Goal: Communication & Community: Answer question/provide support

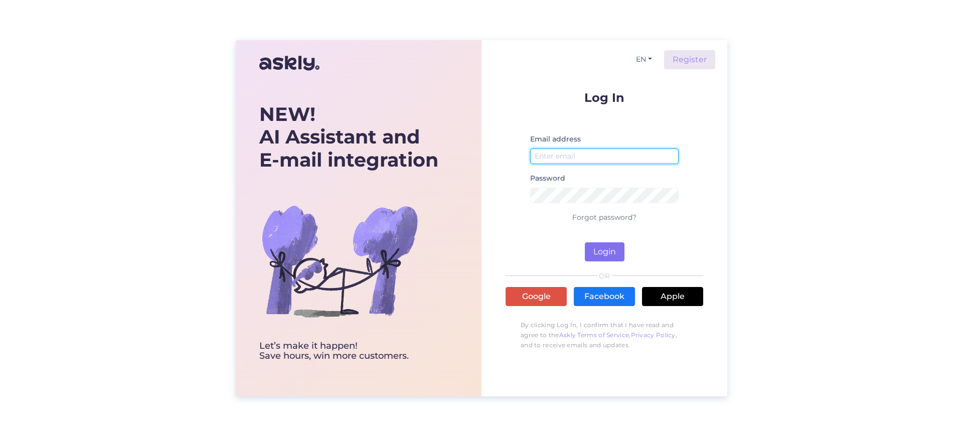
type input "[EMAIL_ADDRESS][DOMAIN_NAME]"
click at [602, 250] on button "Login" at bounding box center [605, 251] width 40 height 19
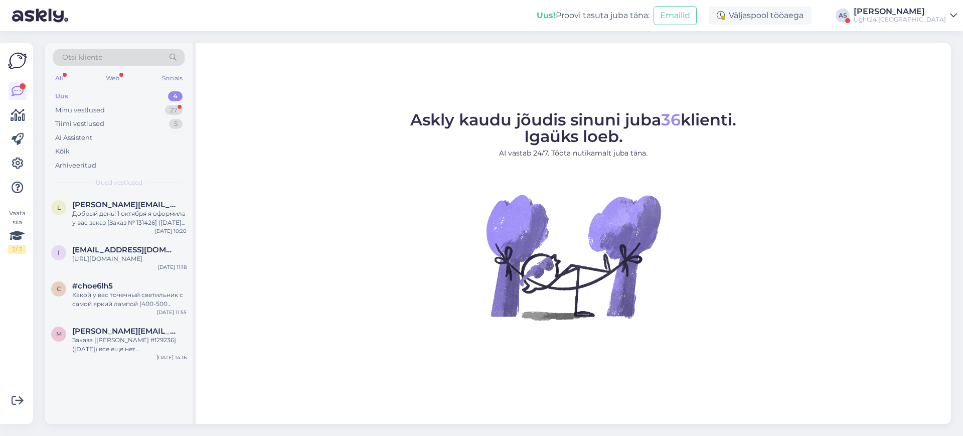
click at [938, 15] on div "[PERSON_NAME]" at bounding box center [900, 12] width 92 height 8
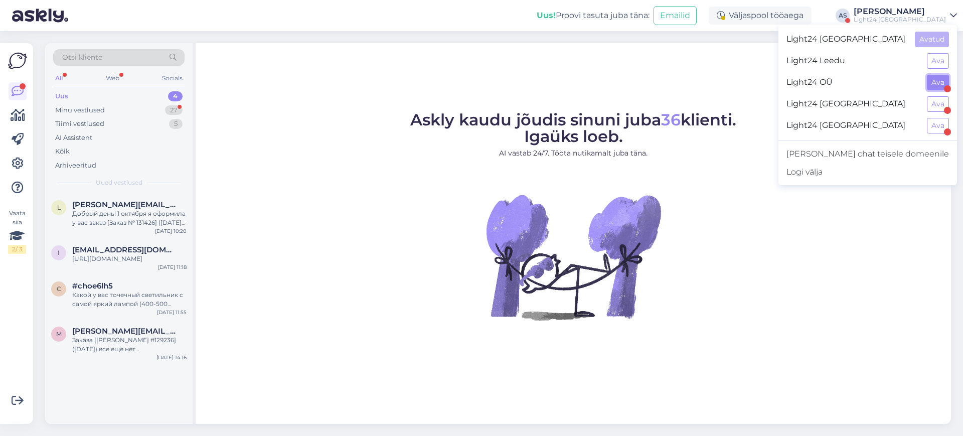
click at [939, 81] on button "Ava" at bounding box center [938, 83] width 22 height 16
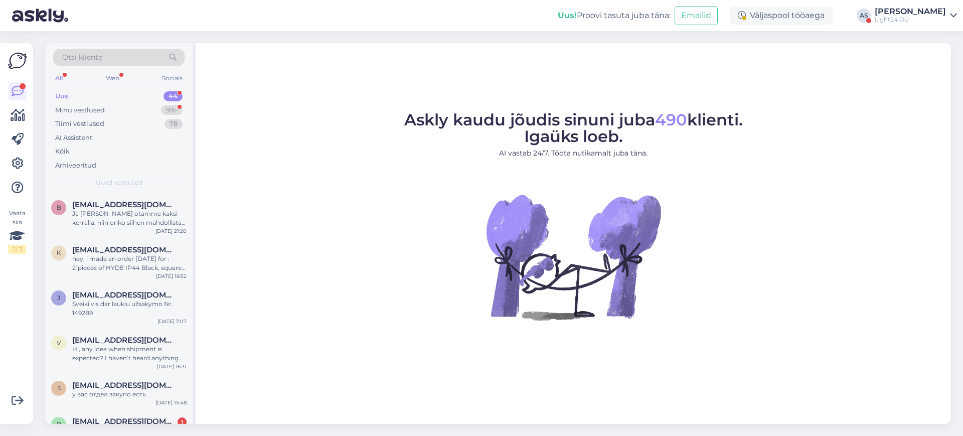
click at [60, 96] on div "Uus" at bounding box center [61, 96] width 13 height 10
click at [126, 210] on div "Ja [PERSON_NAME] otamme kaksi kerralla, niin onko siihen mahdollista saada tarj…" at bounding box center [129, 218] width 114 height 18
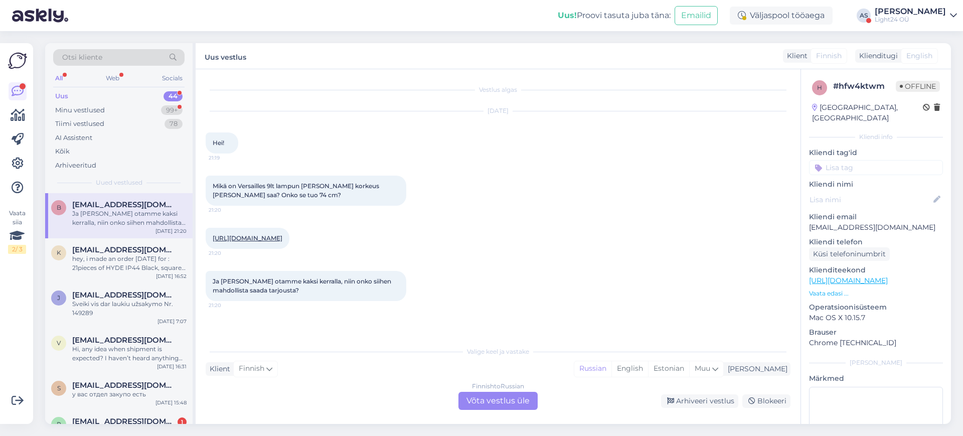
click at [498, 406] on div "Finnish to Russian Võta vestlus üle" at bounding box center [497, 401] width 79 height 18
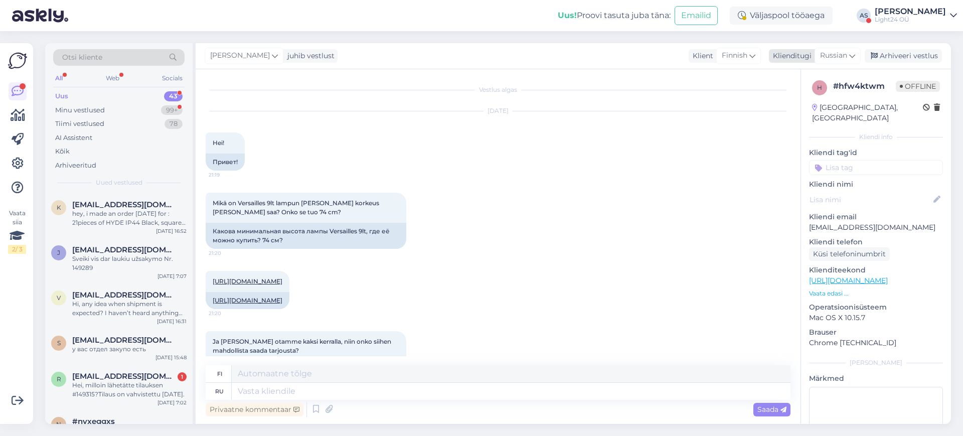
click at [851, 54] on icon at bounding box center [852, 55] width 6 height 11
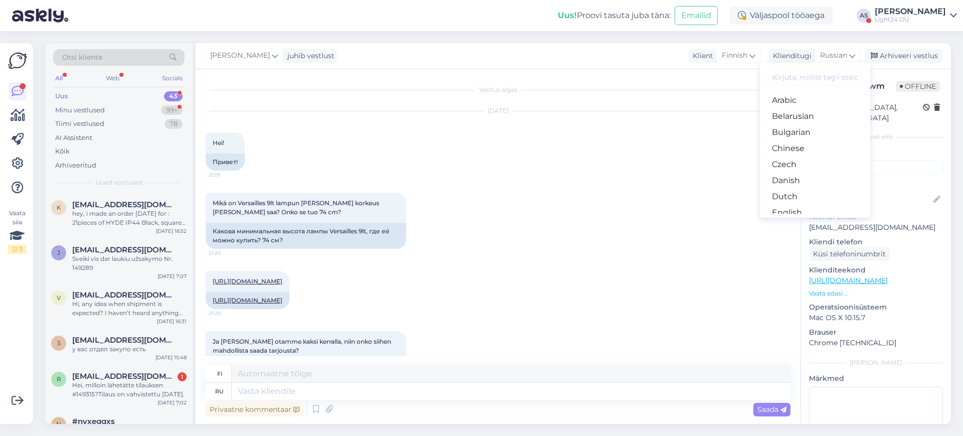
click at [807, 77] on input at bounding box center [815, 78] width 94 height 16
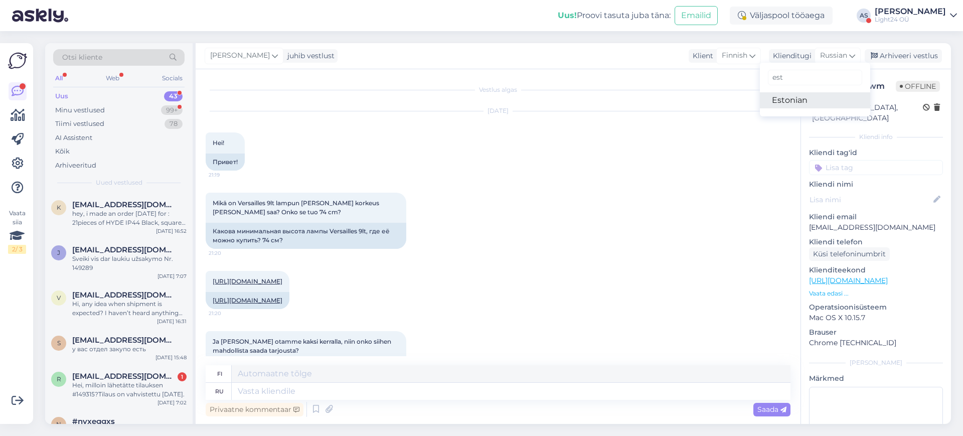
type input "est"
click at [789, 102] on link "Estonian" at bounding box center [815, 100] width 110 height 16
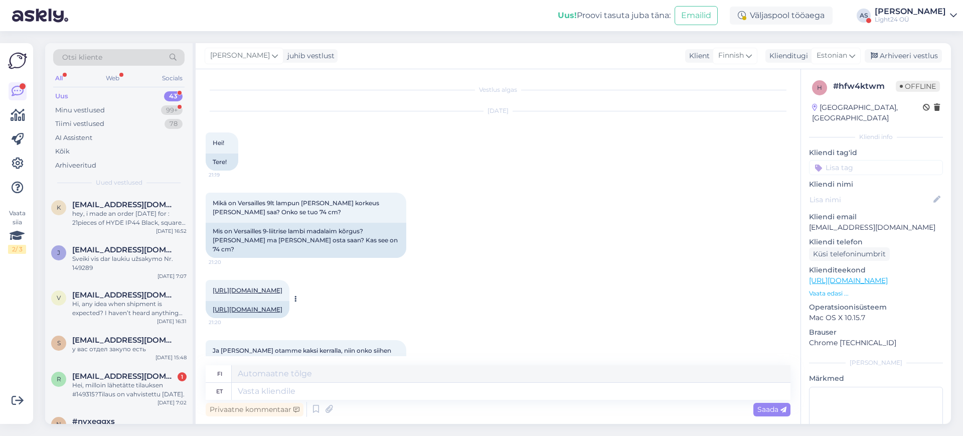
click at [263, 311] on link "[URL][DOMAIN_NAME]" at bounding box center [248, 309] width 70 height 8
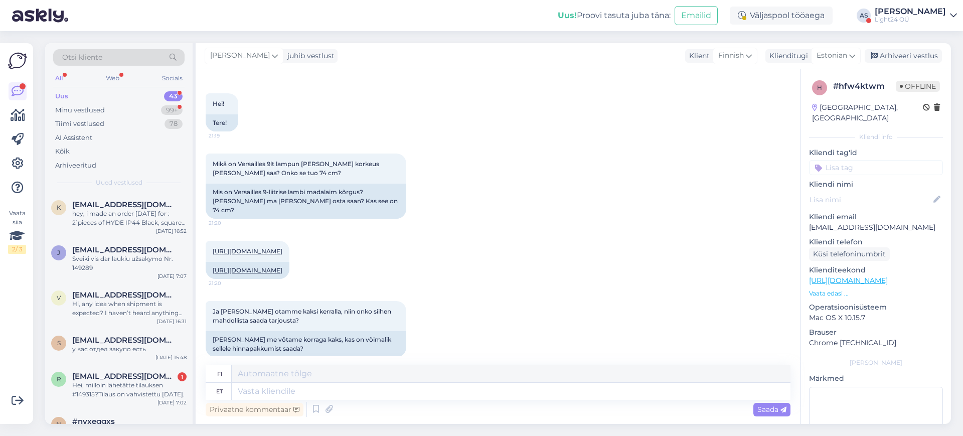
scroll to position [60, 0]
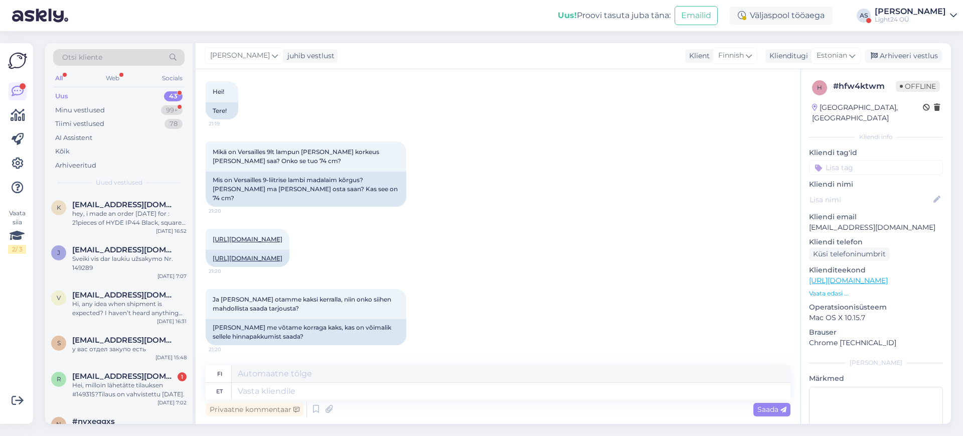
click at [809, 267] on div "h # hfw4ktwm Offline [GEOGRAPHIC_DATA], [GEOGRAPHIC_DATA] Kliendi info Kliendi …" at bounding box center [876, 280] width 150 height 423
drag, startPoint x: 891, startPoint y: 214, endPoint x: 830, endPoint y: 220, distance: 61.4
click at [830, 222] on p "[EMAIL_ADDRESS][DOMAIN_NAME]" at bounding box center [876, 227] width 134 height 11
drag, startPoint x: 810, startPoint y: 214, endPoint x: 886, endPoint y: 215, distance: 75.8
click at [886, 222] on p "[EMAIL_ADDRESS][DOMAIN_NAME]" at bounding box center [876, 227] width 134 height 11
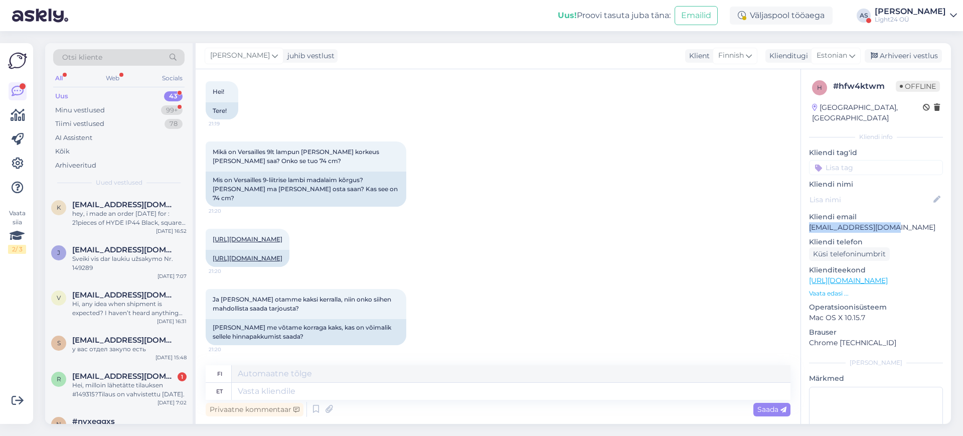
copy p "[EMAIL_ADDRESS][DOMAIN_NAME]"
click at [318, 387] on textarea at bounding box center [511, 391] width 559 height 17
type textarea "Tere"
type textarea "Hei"
type textarea "Tere,"
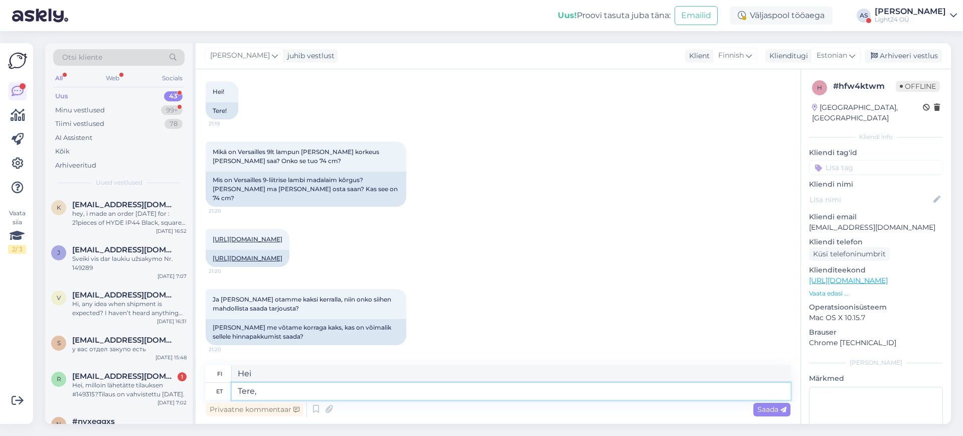
type textarea "Hei,"
type textarea "Tere, valgusti"
type textarea "Hei, valo"
type textarea "Tere, valgusti minimaalne"
type textarea "Hei, valoa on minimaalisesti."
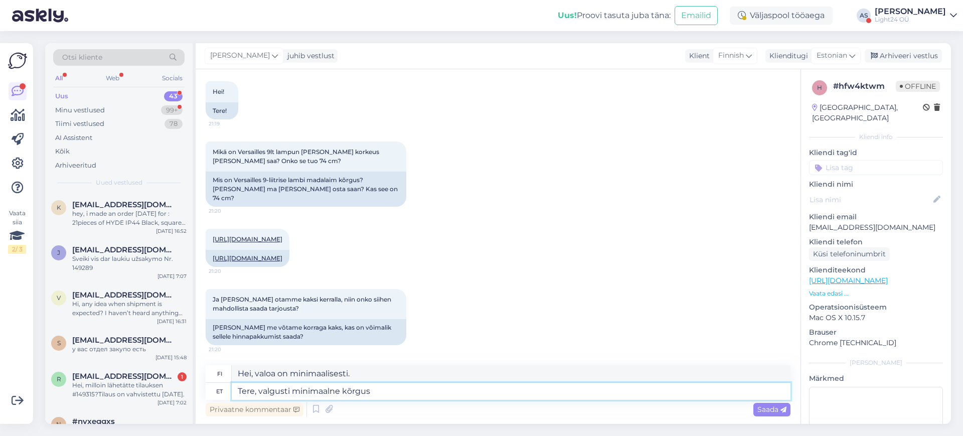
type textarea "Tere, valgusti minimaalne kõrgus"
type textarea "Hei, mikä on valaisimen vähimmäiskorkeus?"
type textarea "Tere, valgusti minimaalne kõrgus on"
type textarea "Hei, valon vähimmäiskorkeus on"
type textarea "Tere, valgusti minimaalne kõrgus on"
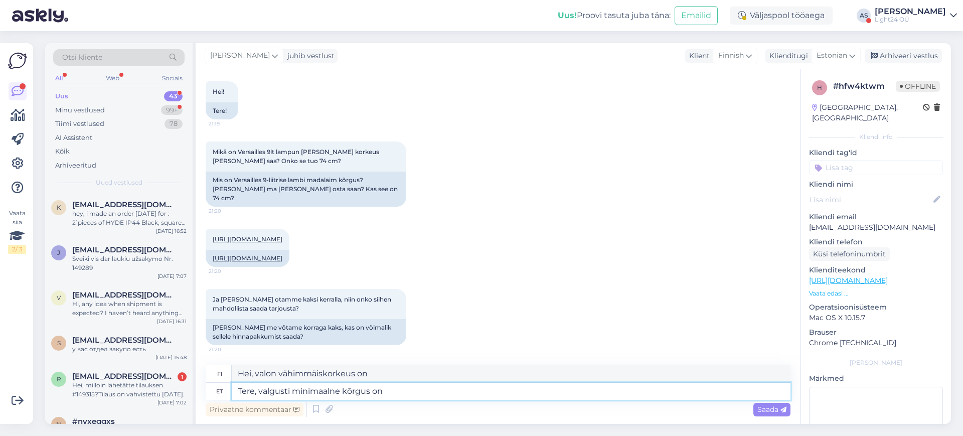
type textarea "Hei, valaisimen vähimmäiskorkeus on"
type textarea "Tere, valgusti minimaalne kõrgus on 74"
type textarea "Hei, valon vähimmäiskorkeus on 74"
type textarea "Tere, valgusti minimaalne kõrgus on 74cm"
type textarea "Hei, valon vähimmäiskorkeus on 74 cm."
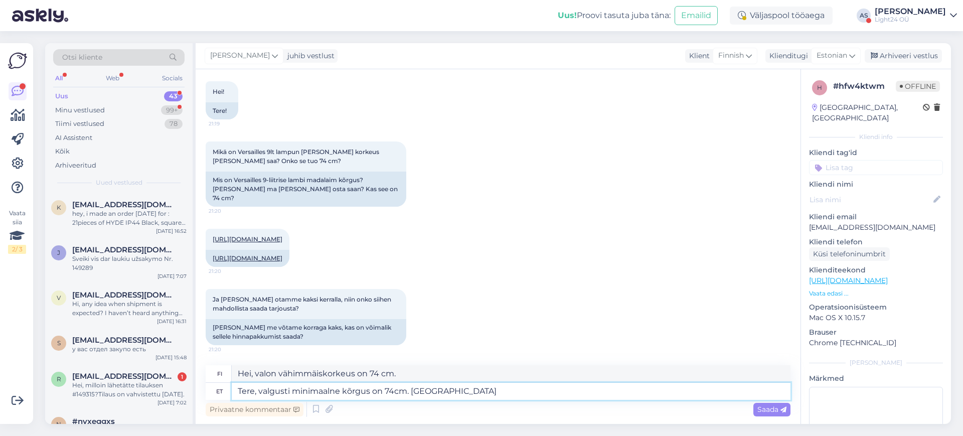
type textarea "Tere, valgusti minimaalne kõrgus on 74cm. Saatsin t"
type textarea "Hei, valon vähimmäiskorkeus on 74 cm. Lähetin"
type textarea "Tere, valgusti minimaalne kõrgus on 74cm. Saatsin teile p"
type textarea "Hei, valon vähimmäiskorkeus on 74 cm. Lähetin sinulle"
type textarea "Tere, valgusti minimaalne kõrgus on 74cm. [GEOGRAPHIC_DATA] teile pakkumise e"
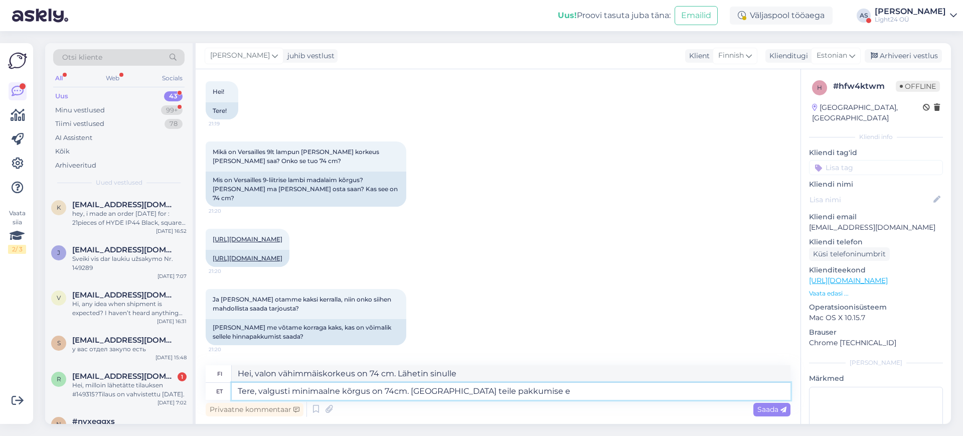
type textarea "Hei, valaisimen vähimmäiskorkeus on 74 cm. [PERSON_NAME] lähettänyt sinulle tar…"
type textarea "Tere, valgusti minimaalne kõrgus on 74cm. Saatsin teile pakkumise em"
type textarea "Hei, valon vähimmäiskorkeus on 74 cm. [PERSON_NAME] lähettänyt sinulle tarjouks…"
type textarea "Tere, valgusti minimaalne kõrgus on 74cm. Saatsin teile pakkumise emailile."
type textarea "Hei, valaisimen vähimmäiskorkeus on 74 cm. [PERSON_NAME] lähettänyt sinulle tar…"
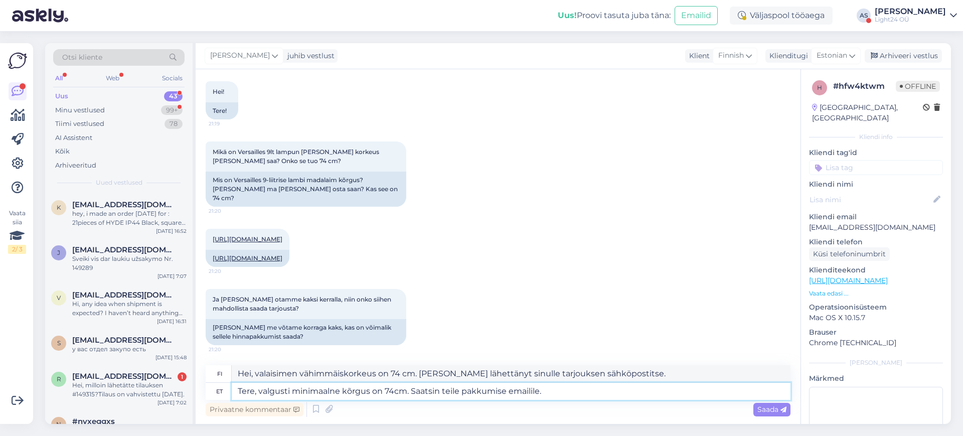
type textarea "Tere, valgusti minimaalne kõrgus on 74cm. Saatsin teile pakkumise emailile."
click at [454, 357] on div "Vestlus algas [DATE] Hei! 21:19 Tere! Mikä on Versailles 9lt lampun [PERSON_NAM…" at bounding box center [498, 246] width 605 height 355
click at [776, 409] on span "Saada" at bounding box center [771, 409] width 29 height 9
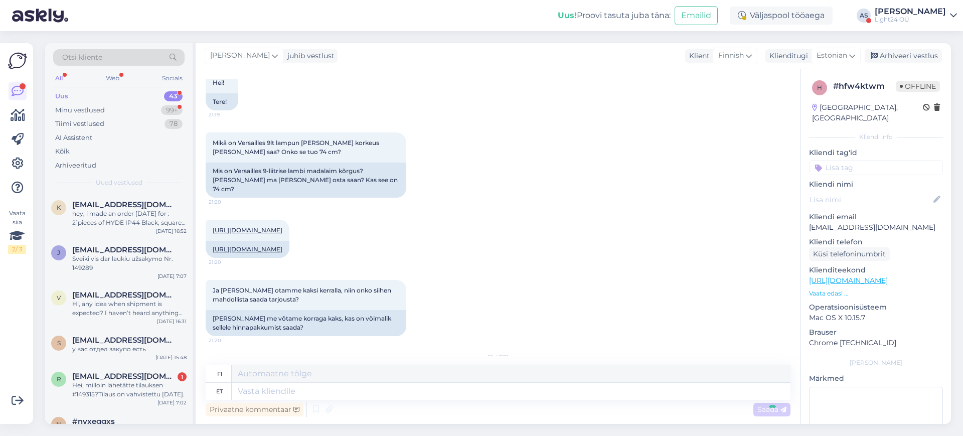
scroll to position [160, 0]
